Goal: Task Accomplishment & Management: Manage account settings

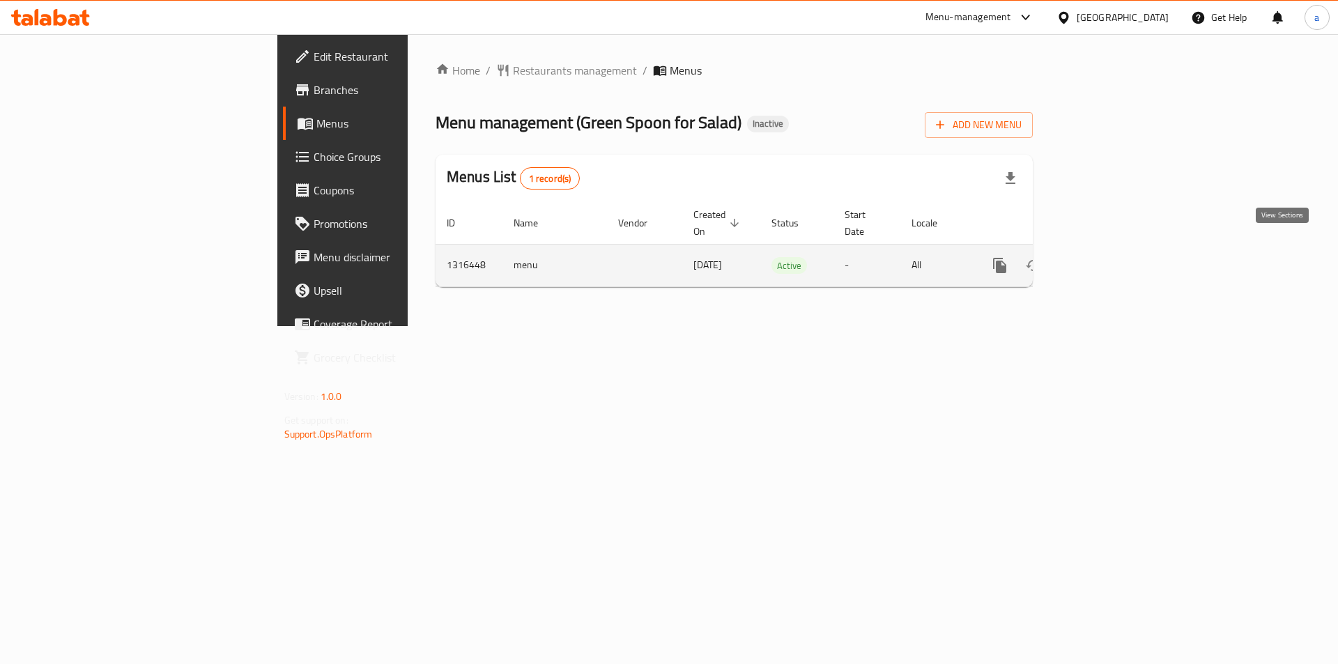
click at [1109, 257] on icon "enhanced table" at bounding box center [1100, 265] width 17 height 17
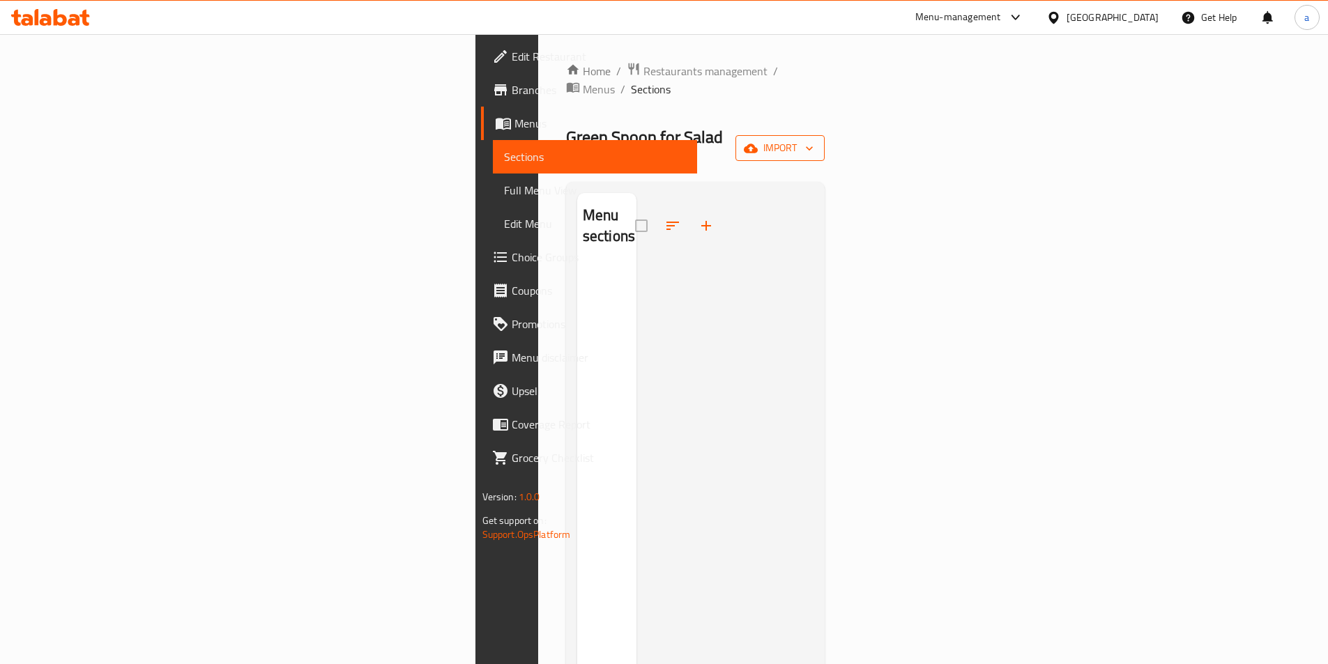
click at [814, 139] on span "import" at bounding box center [780, 147] width 67 height 17
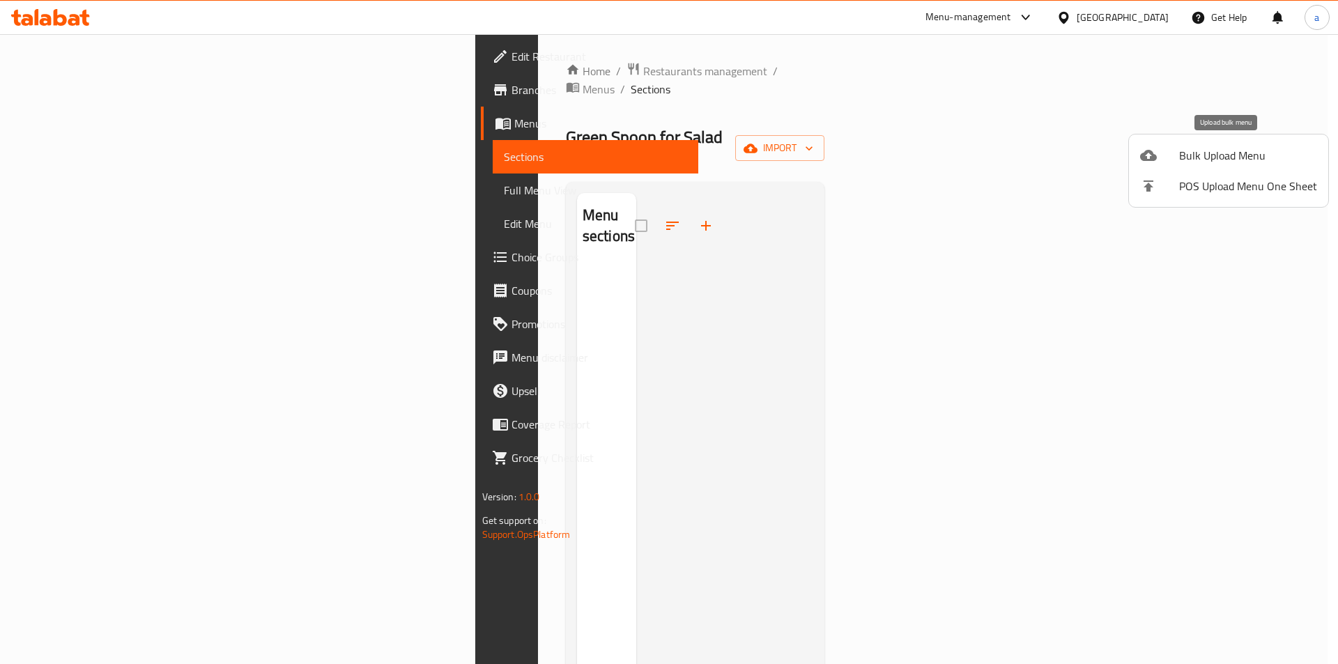
click at [1209, 153] on span "Bulk Upload Menu" at bounding box center [1248, 155] width 138 height 17
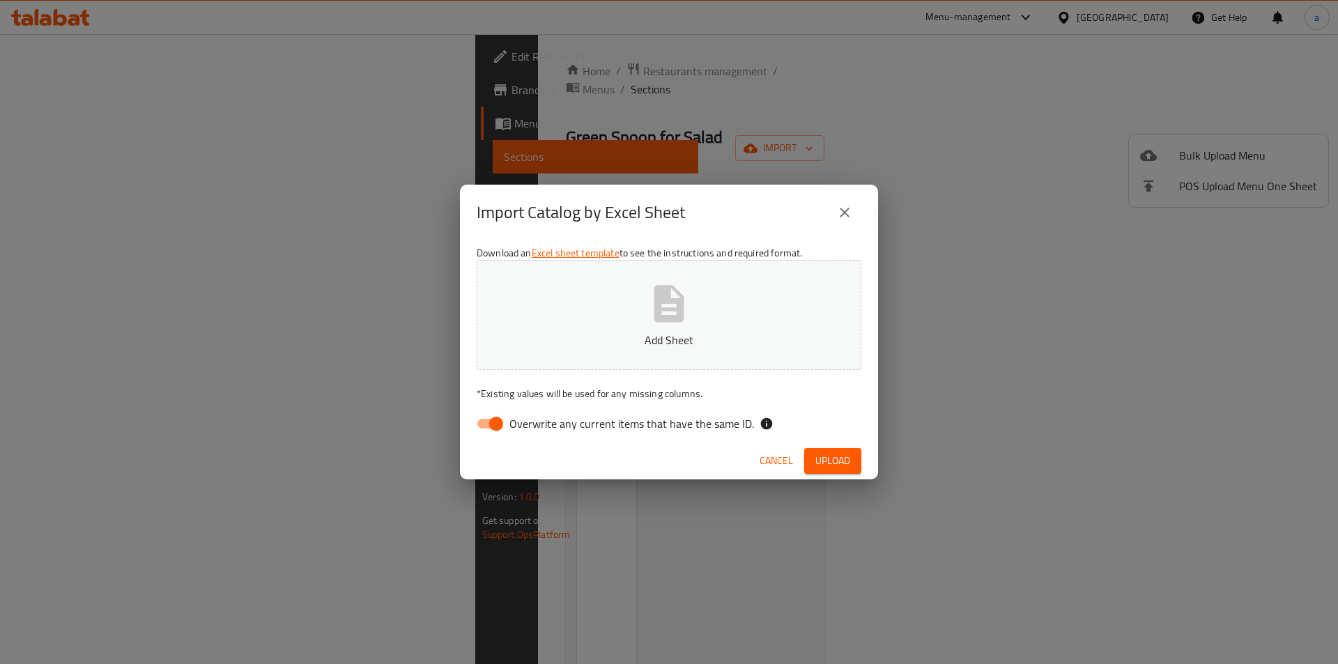
click at [631, 428] on span "Overwrite any current items that have the same ID." at bounding box center [632, 423] width 245 height 17
click at [536, 428] on input "Overwrite any current items that have the same ID." at bounding box center [496, 424] width 79 height 26
checkbox input "false"
drag, startPoint x: 834, startPoint y: 460, endPoint x: 901, endPoint y: 426, distance: 75.1
click at [834, 460] on span "Upload" at bounding box center [833, 460] width 35 height 17
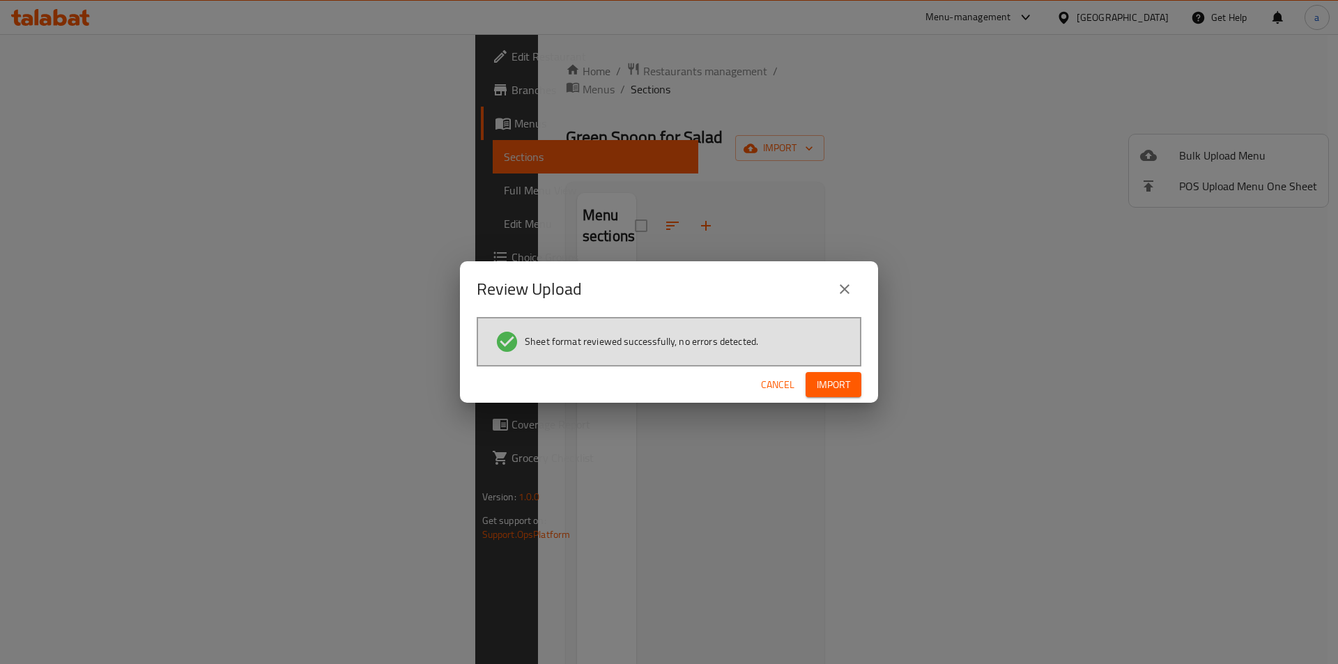
click at [844, 377] on span "Import" at bounding box center [833, 384] width 33 height 17
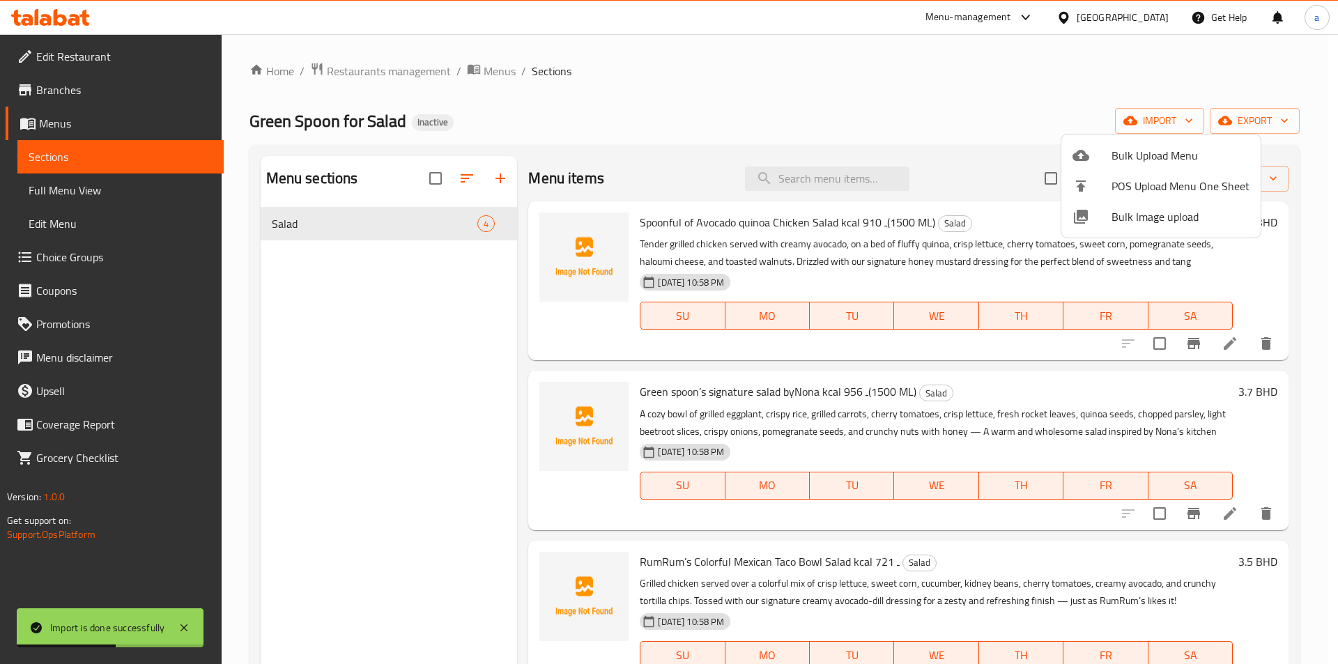
click at [850, 473] on div at bounding box center [669, 332] width 1338 height 664
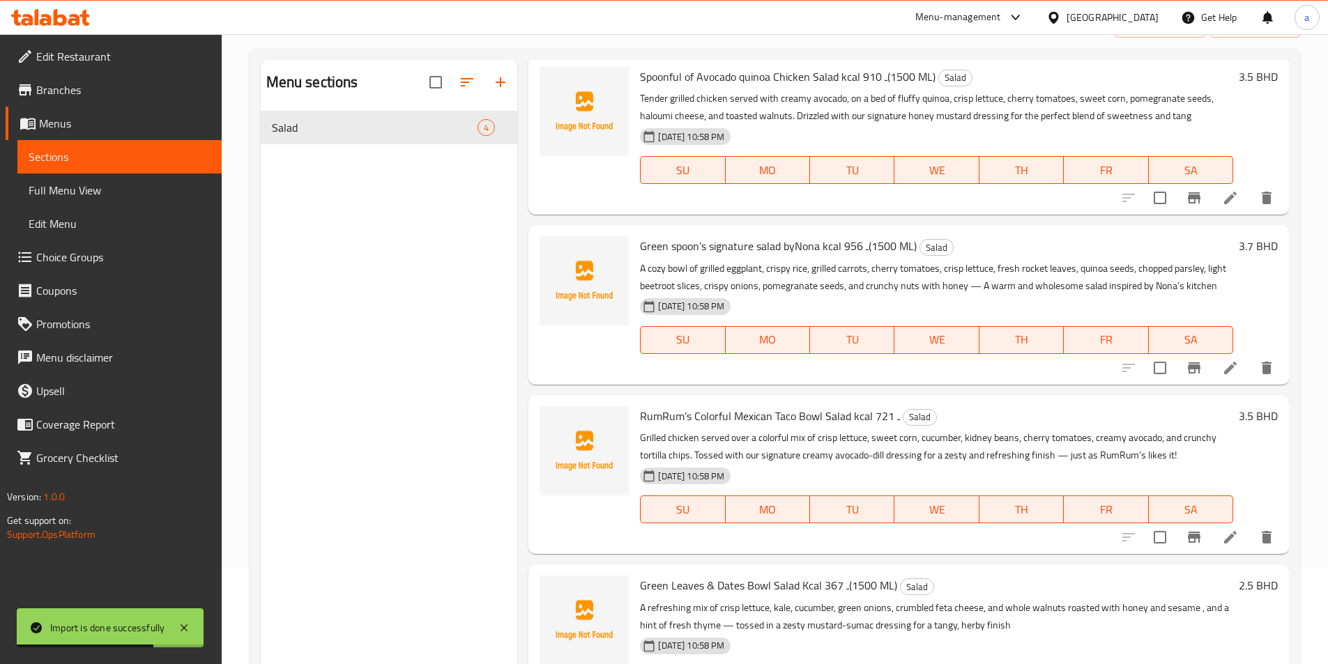
scroll to position [195, 0]
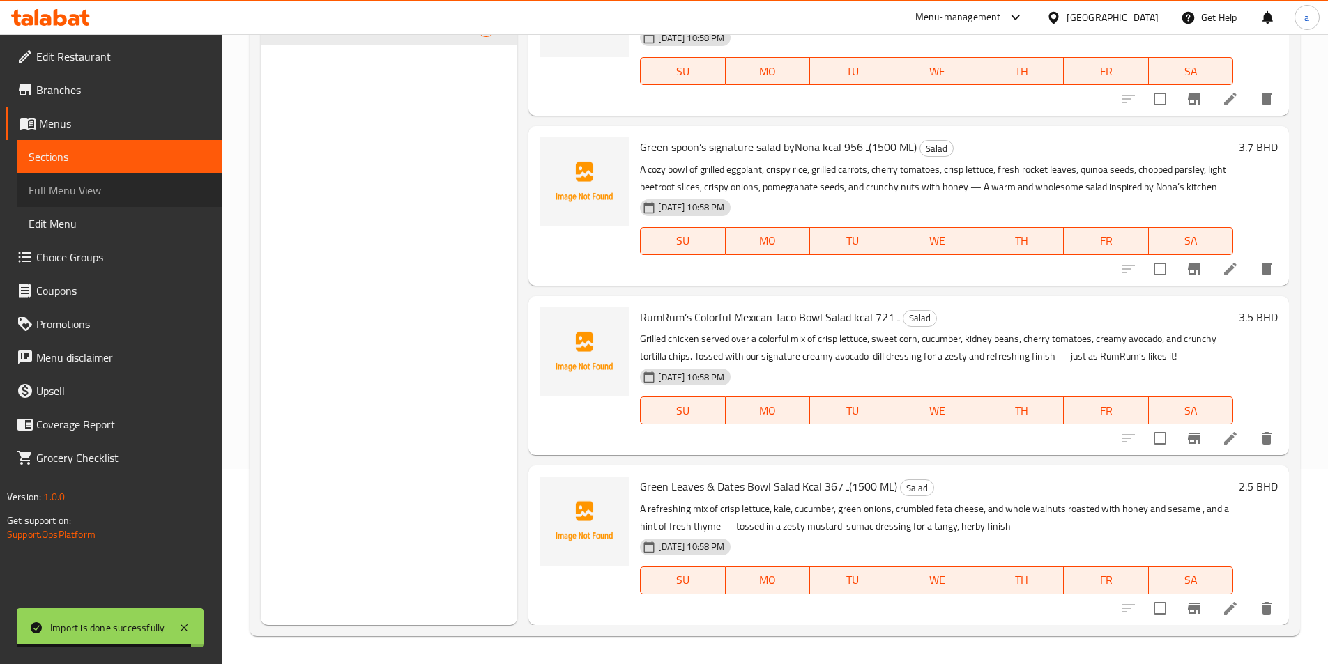
click at [82, 190] on span "Full Menu View" at bounding box center [120, 190] width 182 height 17
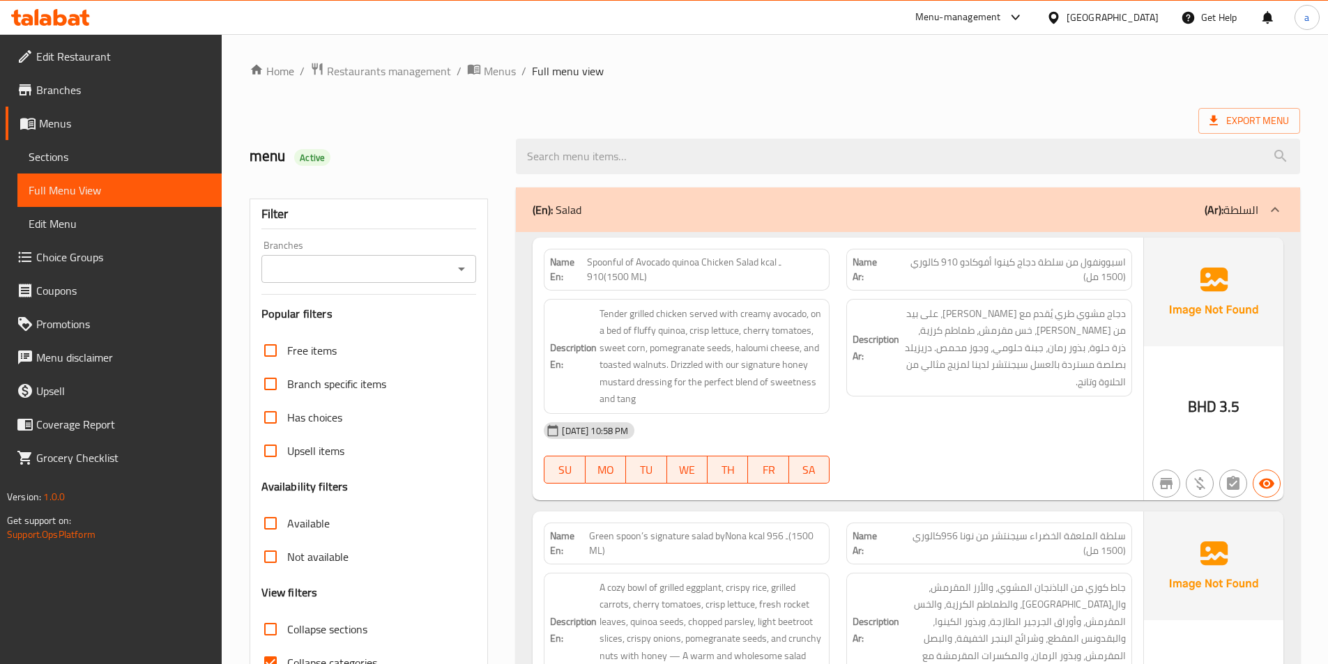
click at [85, 59] on span "Edit Restaurant" at bounding box center [123, 56] width 174 height 17
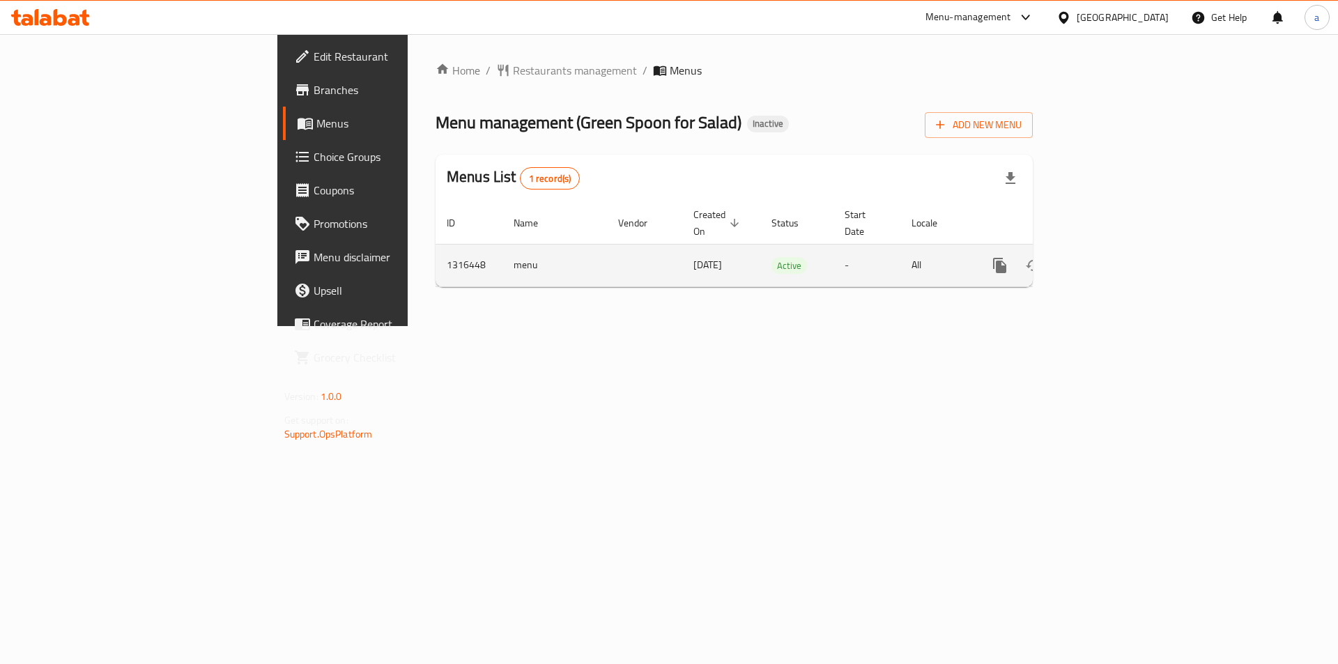
click at [1129, 253] on td "enhanced table" at bounding box center [1050, 265] width 156 height 43
click at [1109, 257] on icon "enhanced table" at bounding box center [1100, 265] width 17 height 17
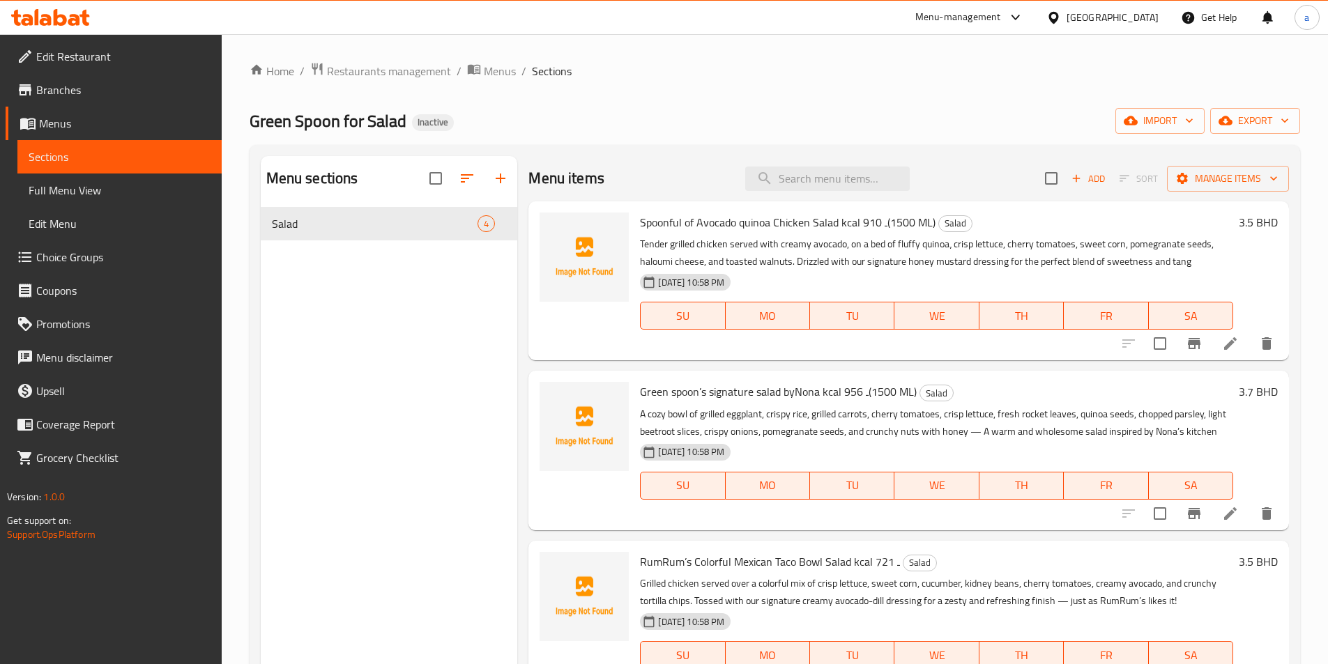
click at [114, 189] on span "Full Menu View" at bounding box center [120, 190] width 182 height 17
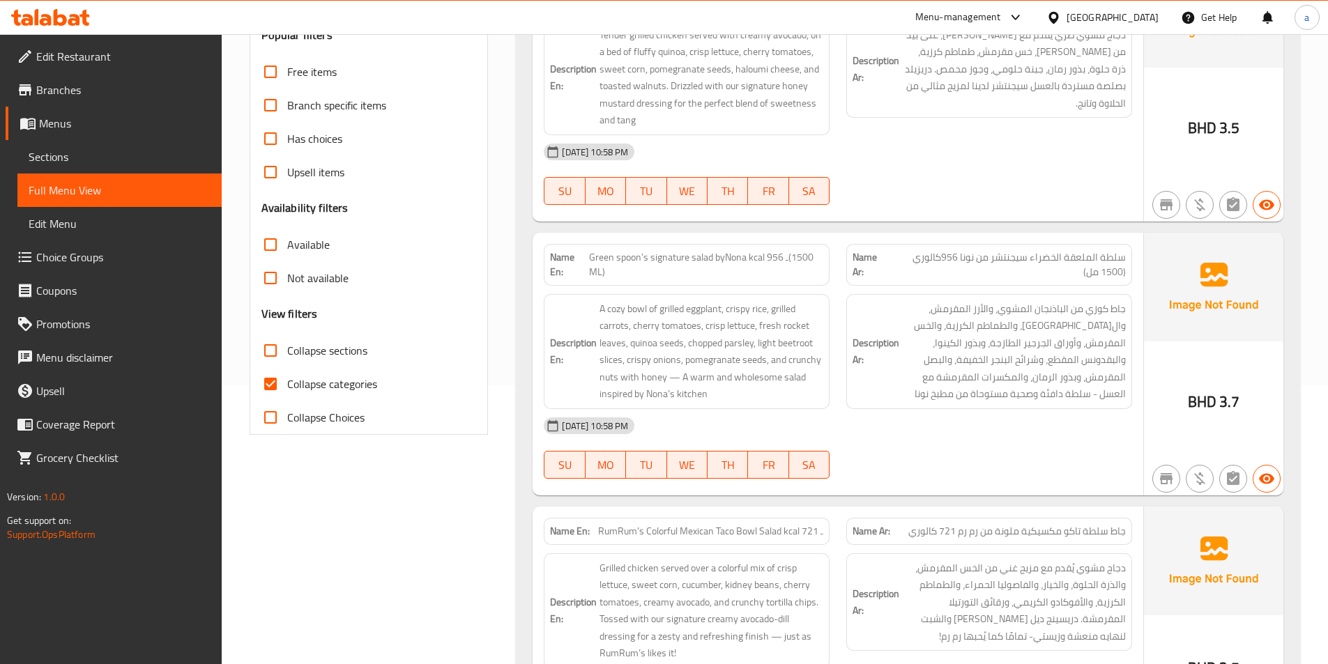
click at [270, 385] on input "Collapse categories" at bounding box center [270, 383] width 33 height 33
checkbox input "false"
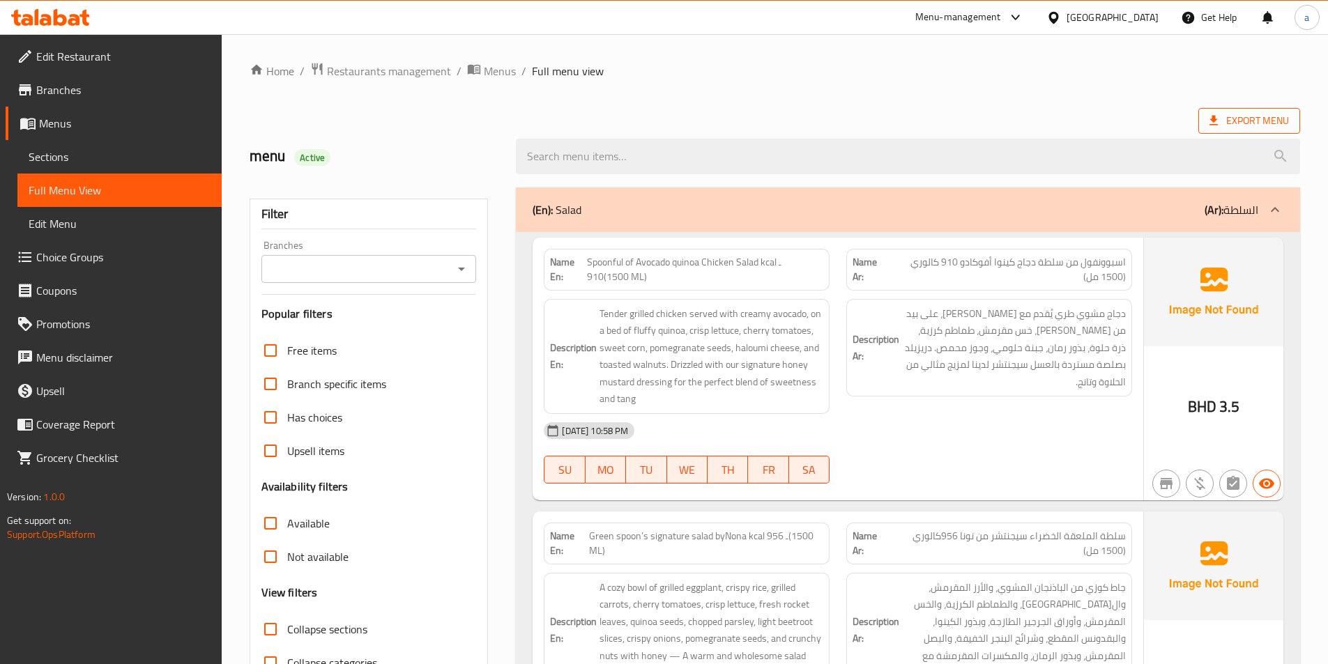
click at [1211, 117] on icon at bounding box center [1214, 121] width 14 height 14
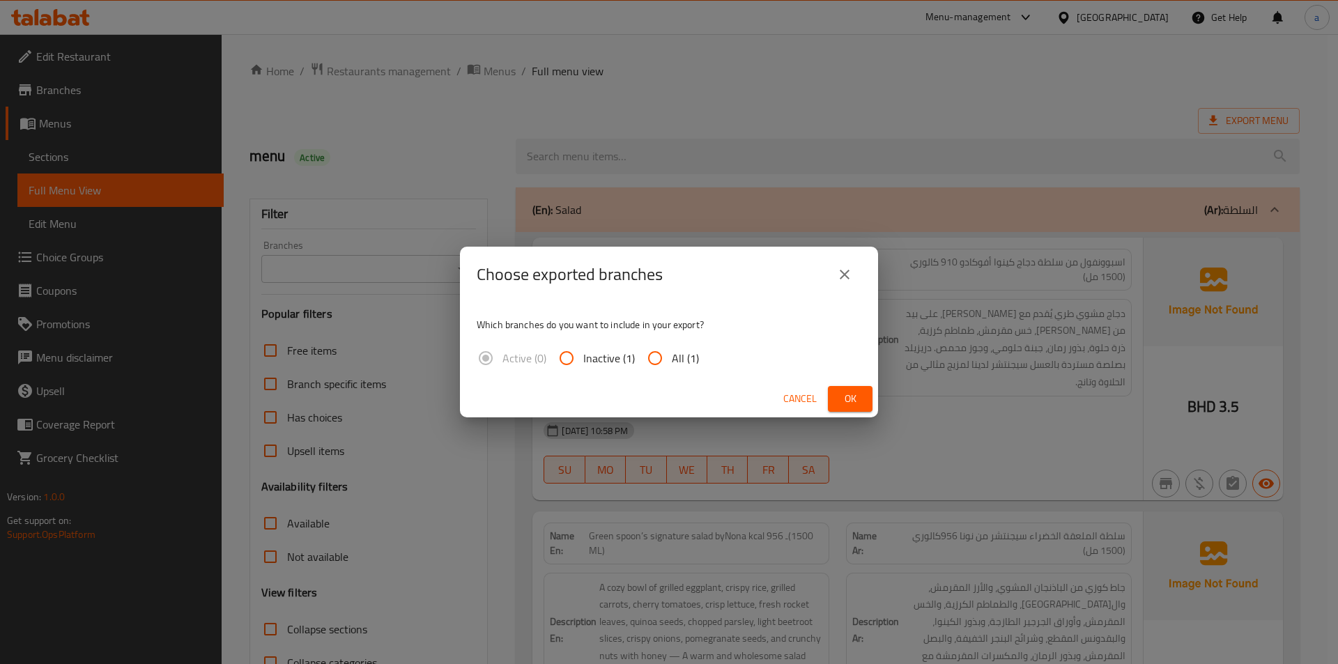
click at [655, 356] on input "All (1)" at bounding box center [655, 358] width 33 height 33
radio input "true"
click at [855, 401] on span "Ok" at bounding box center [850, 398] width 22 height 17
